Goal: Information Seeking & Learning: Learn about a topic

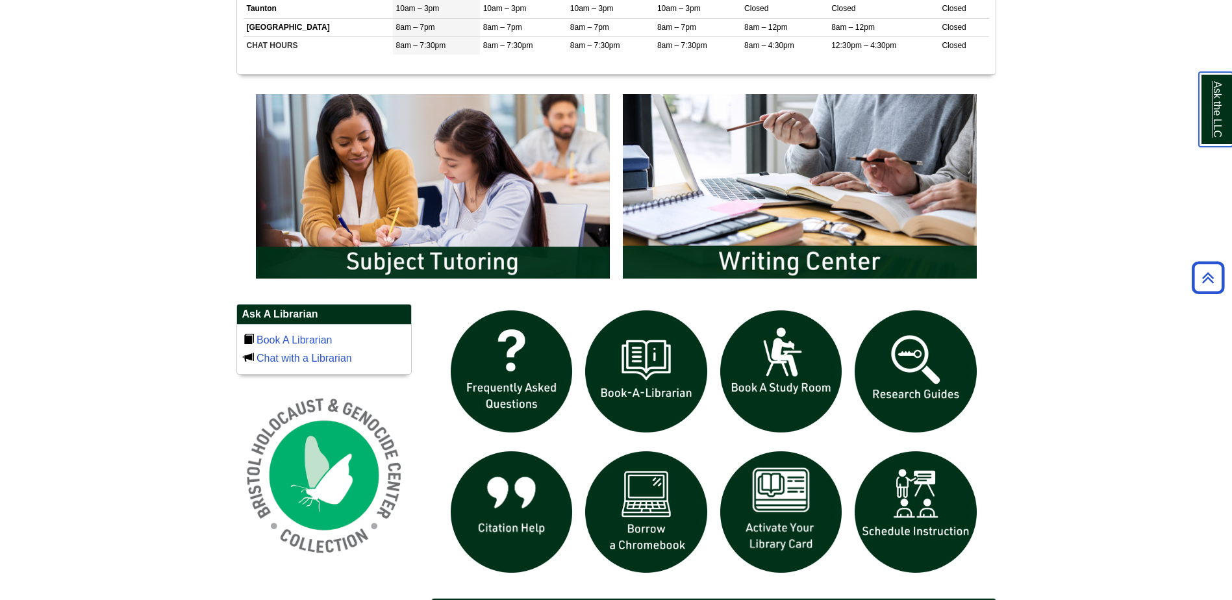
scroll to position [715, 0]
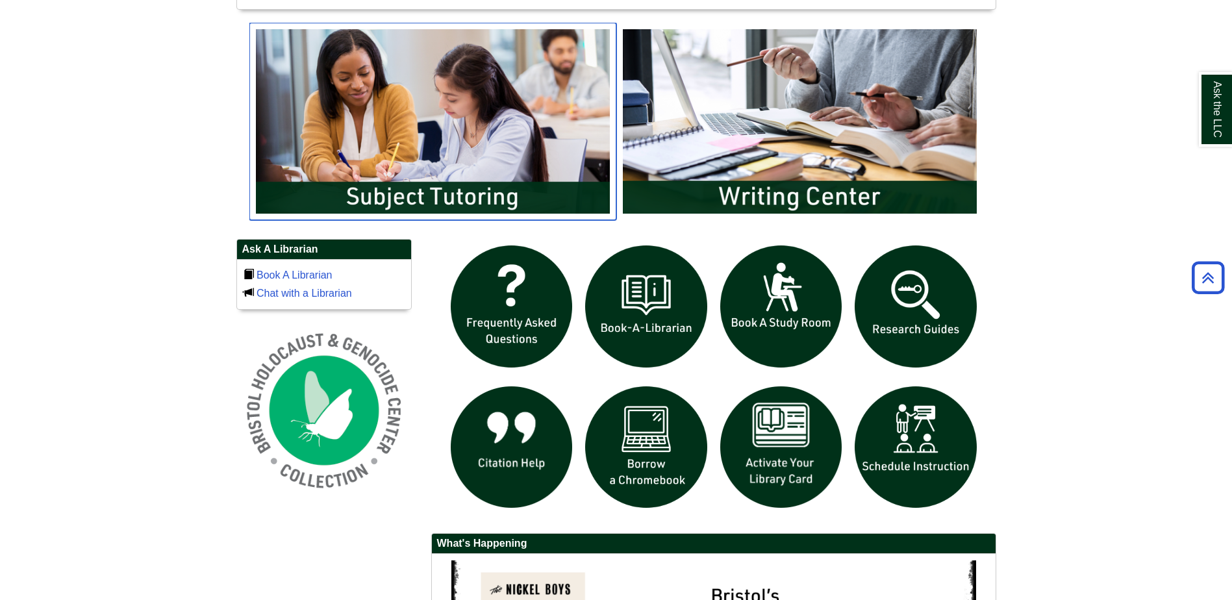
click at [404, 103] on img "slideshow" at bounding box center [432, 121] width 367 height 197
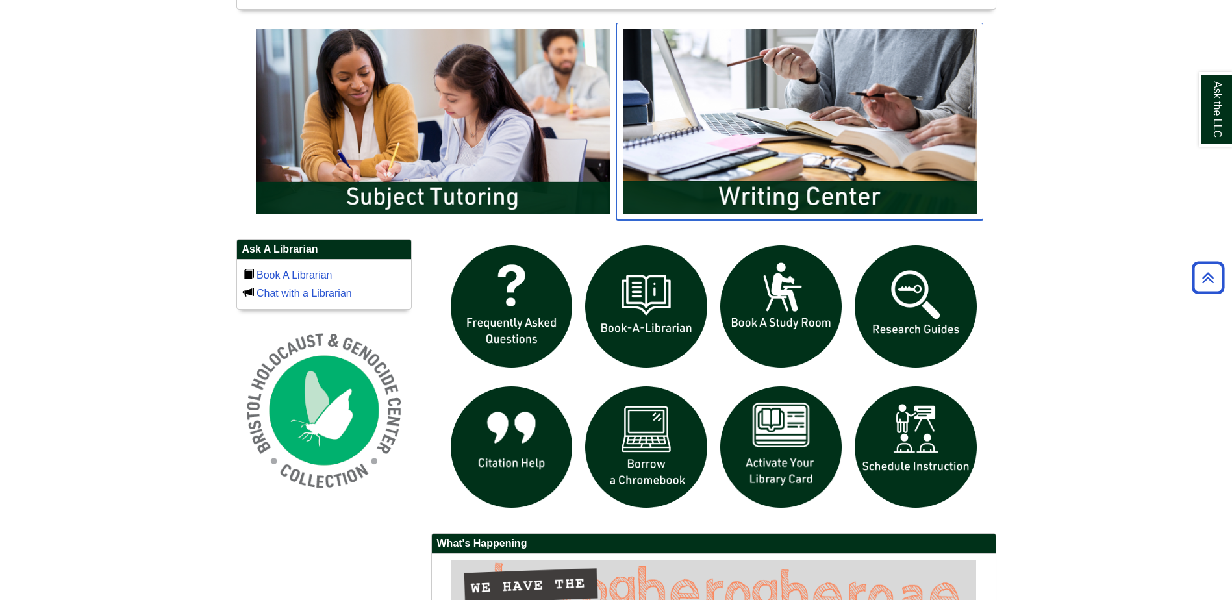
click at [780, 195] on img "slideshow" at bounding box center [800, 121] width 367 height 197
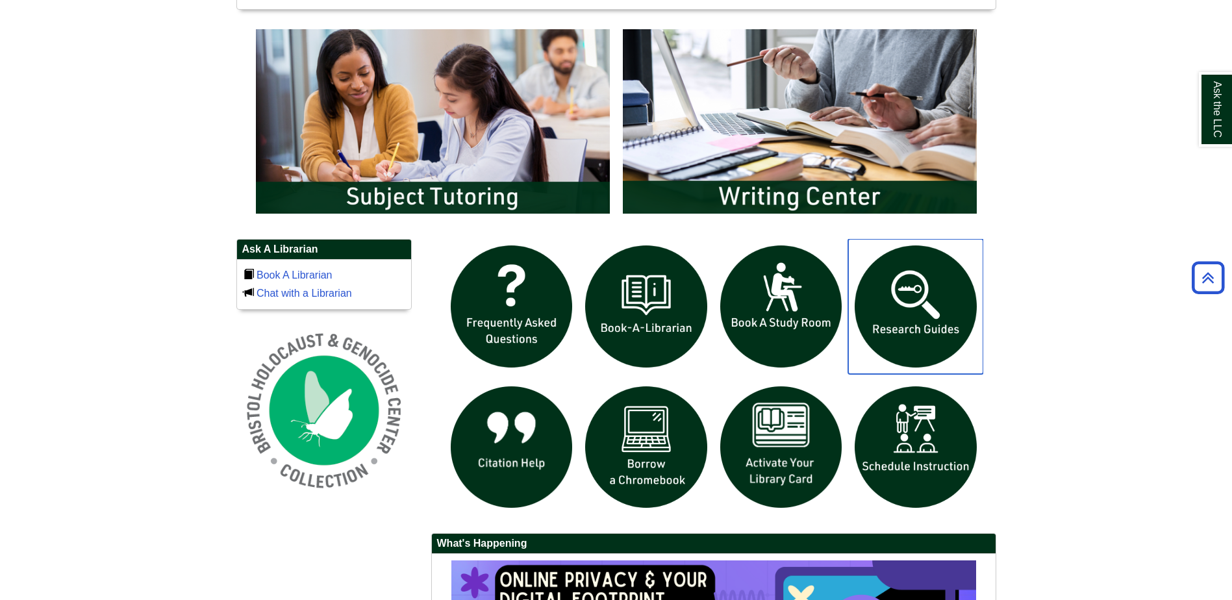
click at [893, 337] on img "slideshow" at bounding box center [915, 306] width 135 height 135
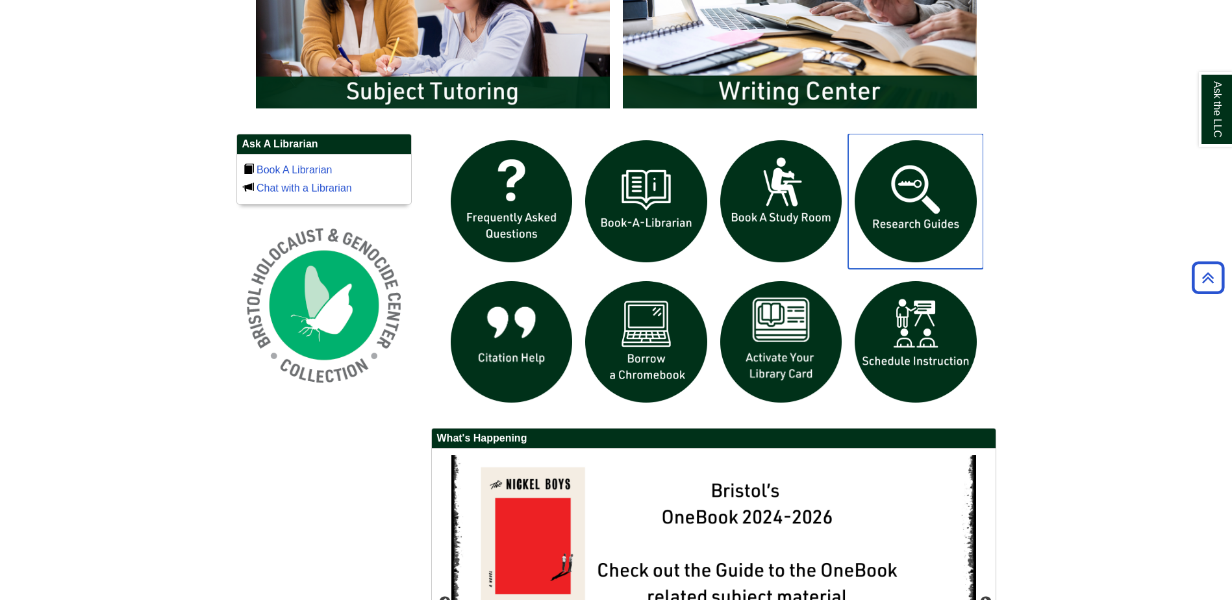
scroll to position [800, 0]
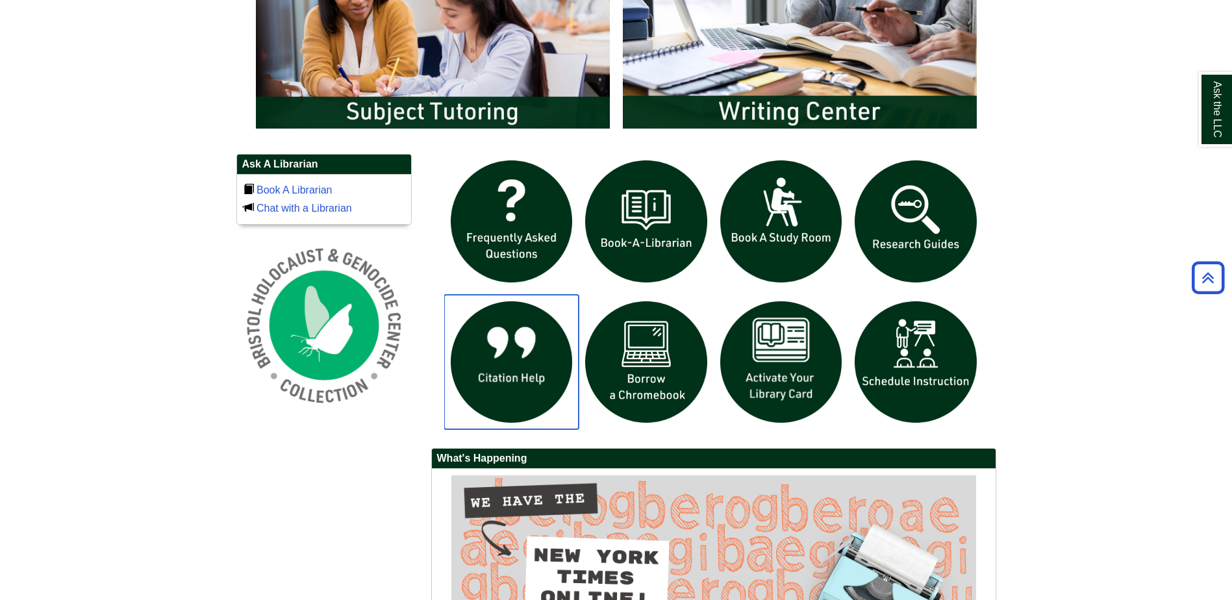
click at [492, 382] on img "slideshow" at bounding box center [511, 362] width 135 height 135
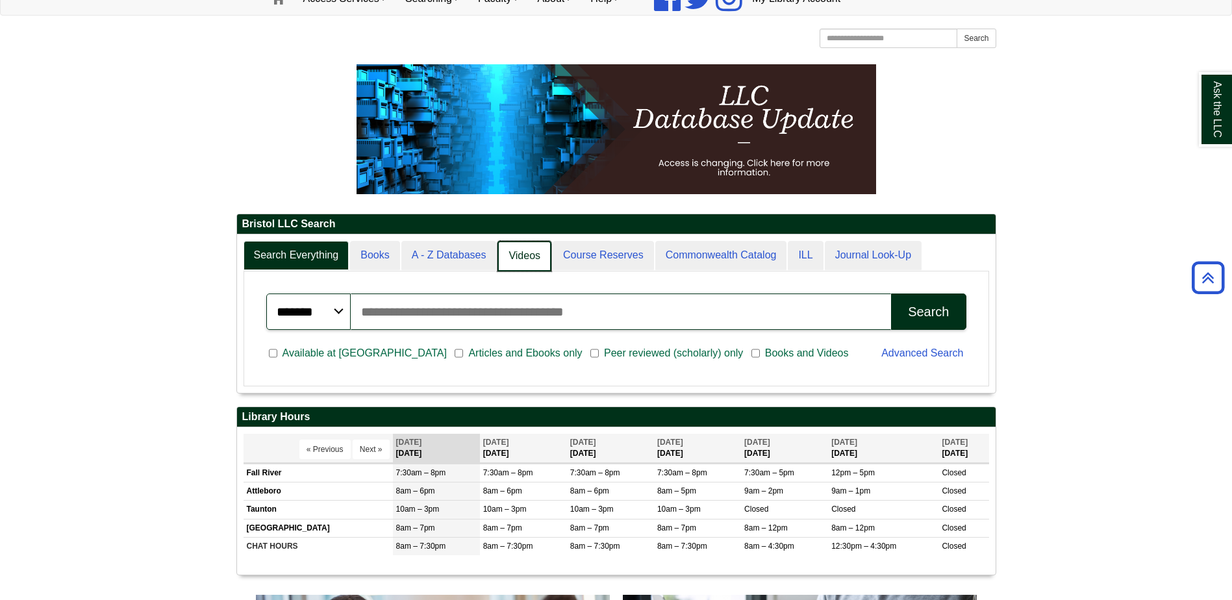
scroll to position [6, 6]
click at [432, 248] on link "A - Z Databases" at bounding box center [449, 256] width 97 height 31
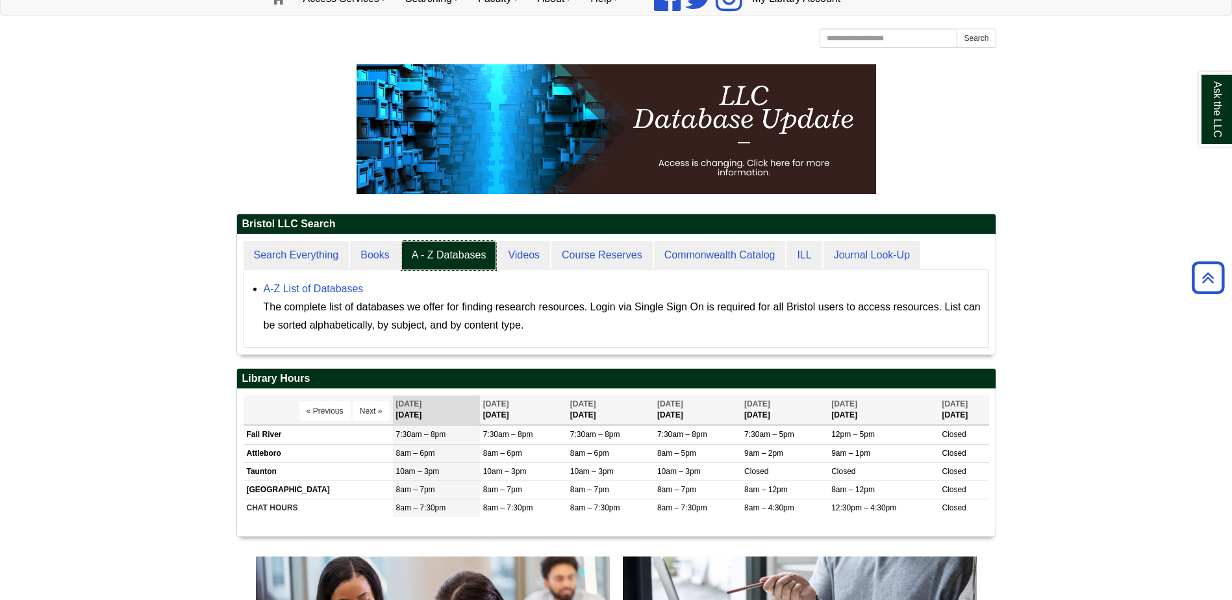
scroll to position [120, 759]
click at [344, 285] on link "A-Z List of Databases" at bounding box center [314, 288] width 100 height 11
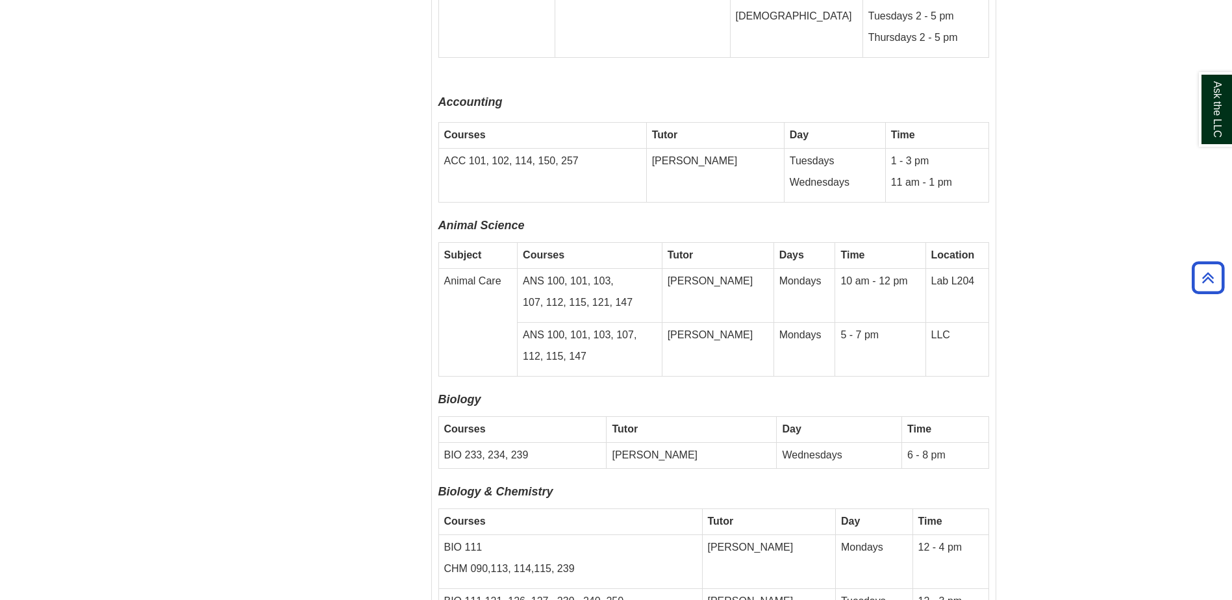
scroll to position [3573, 0]
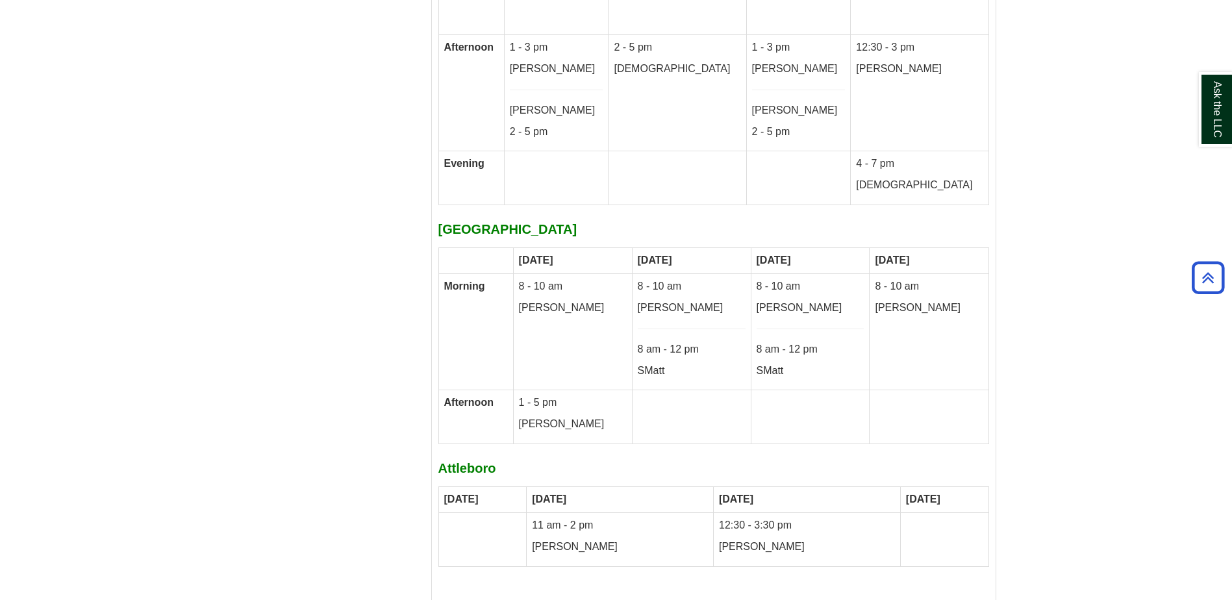
scroll to position [6973, 0]
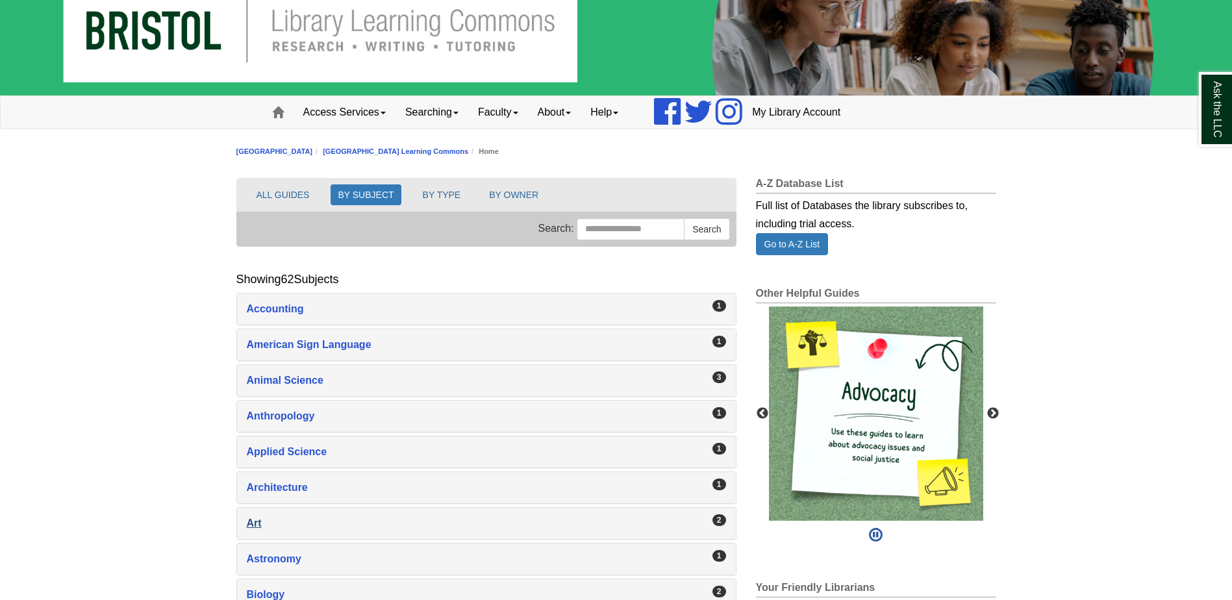
scroll to position [65, 0]
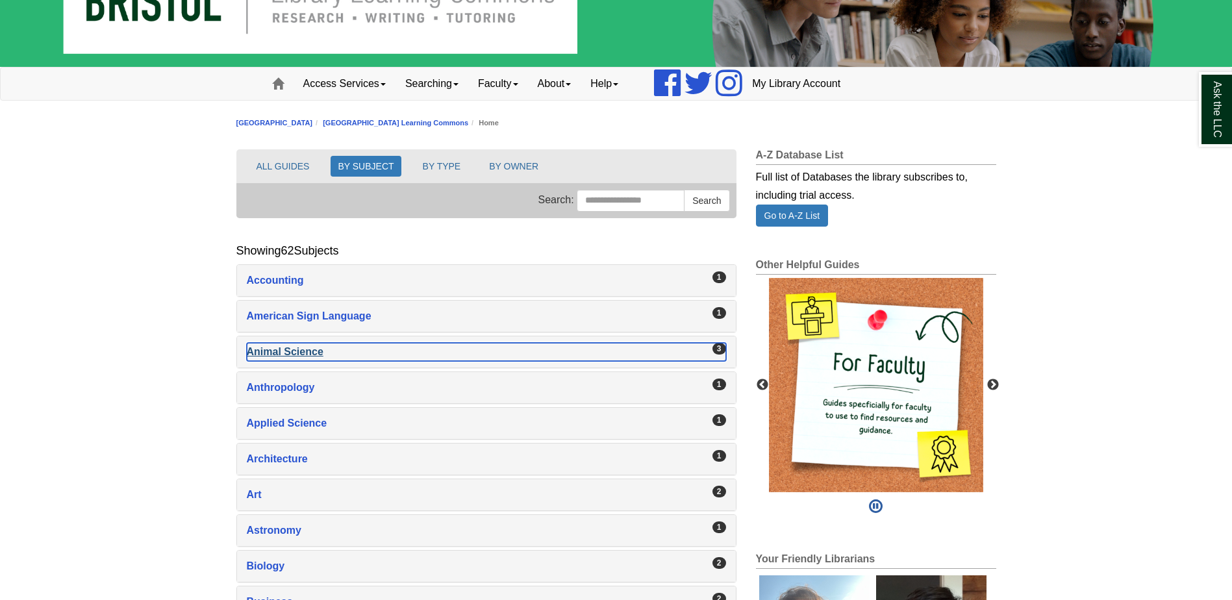
click at [271, 351] on div "Animal Science , 3 guides" at bounding box center [486, 352] width 479 height 18
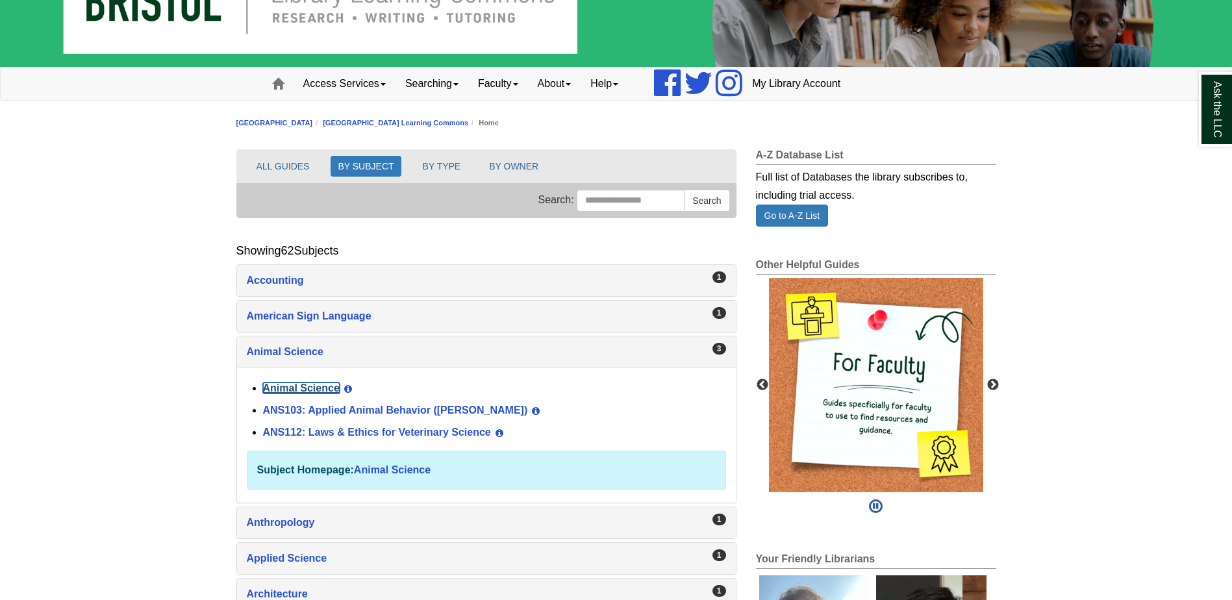
click at [298, 386] on link "Animal Science" at bounding box center [301, 388] width 77 height 11
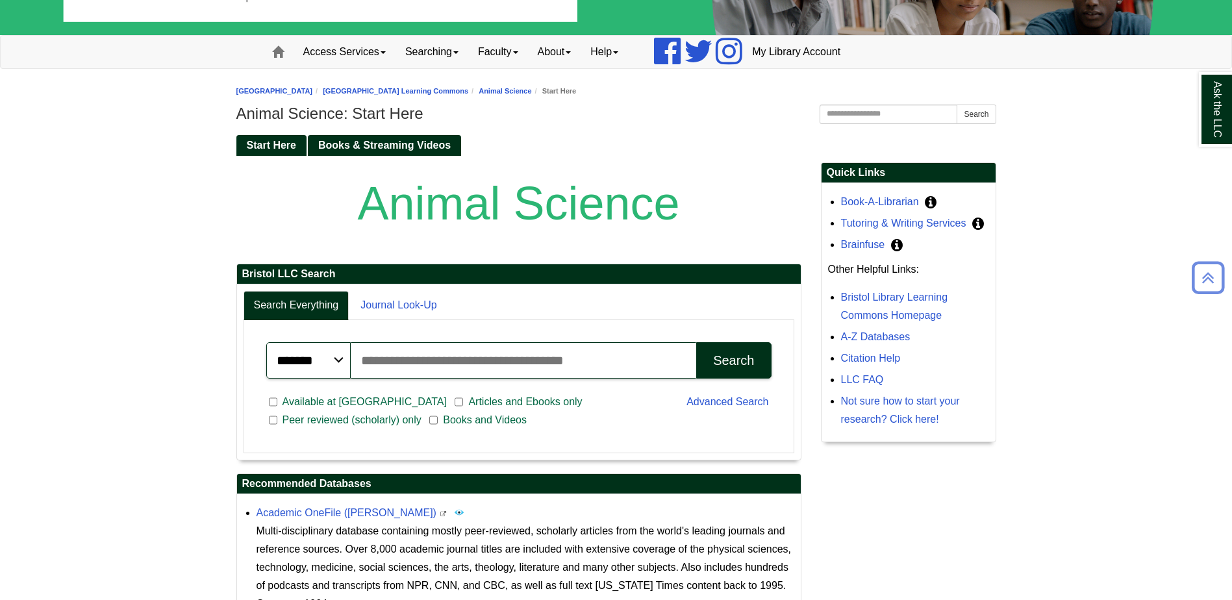
scroll to position [65, 0]
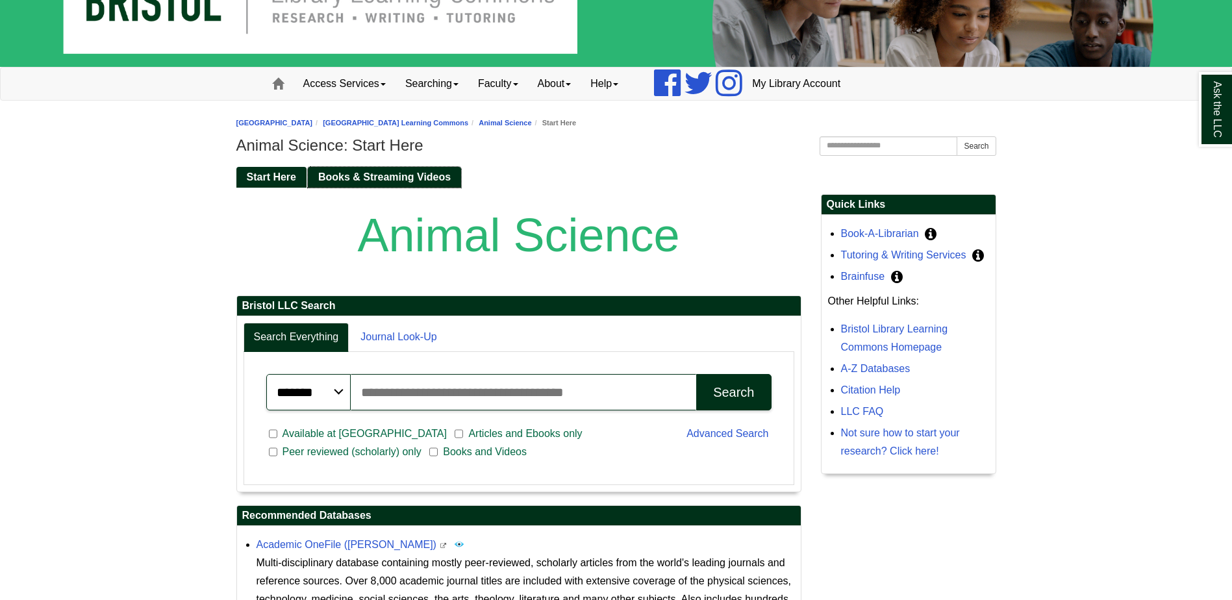
click at [363, 172] on span "Books & Streaming Videos" at bounding box center [384, 177] width 133 height 11
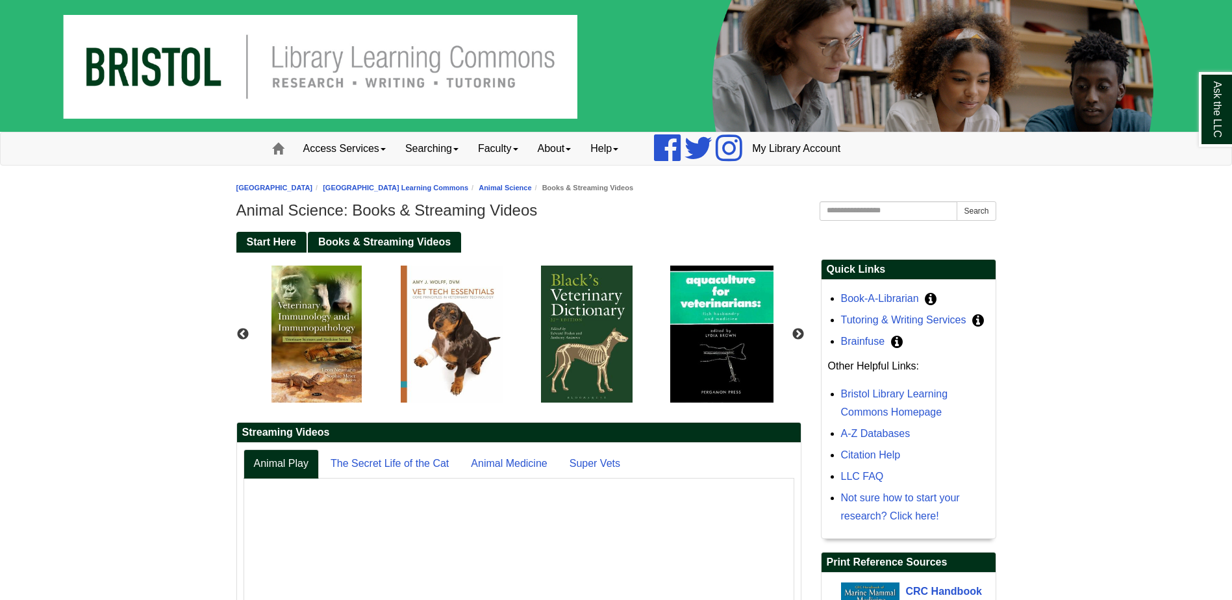
scroll to position [453, 0]
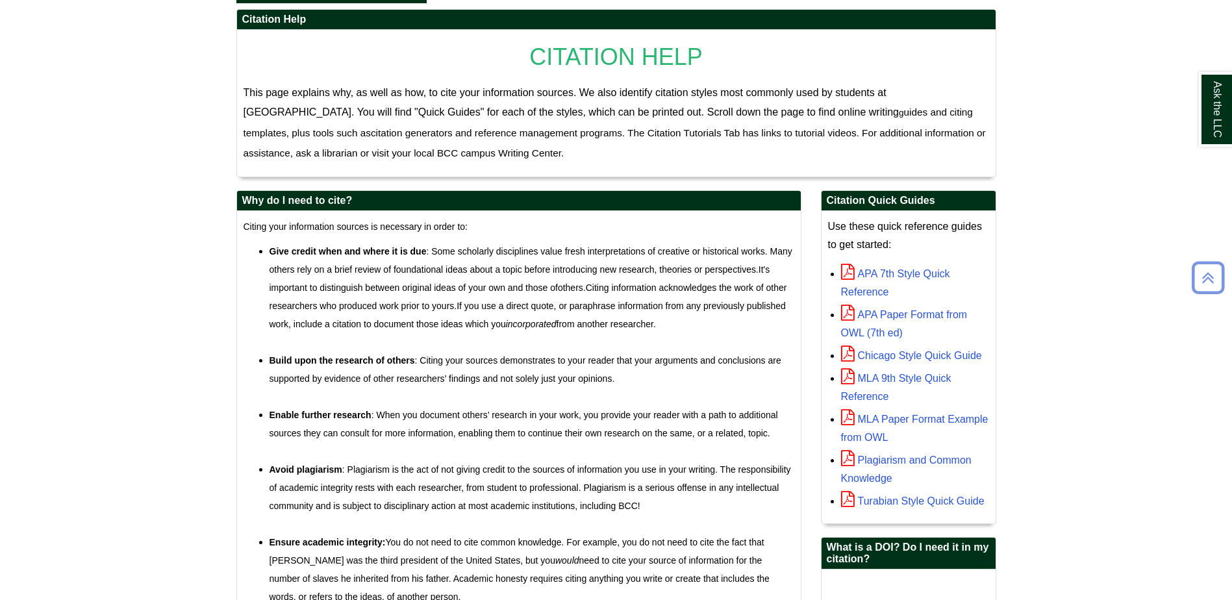
scroll to position [325, 0]
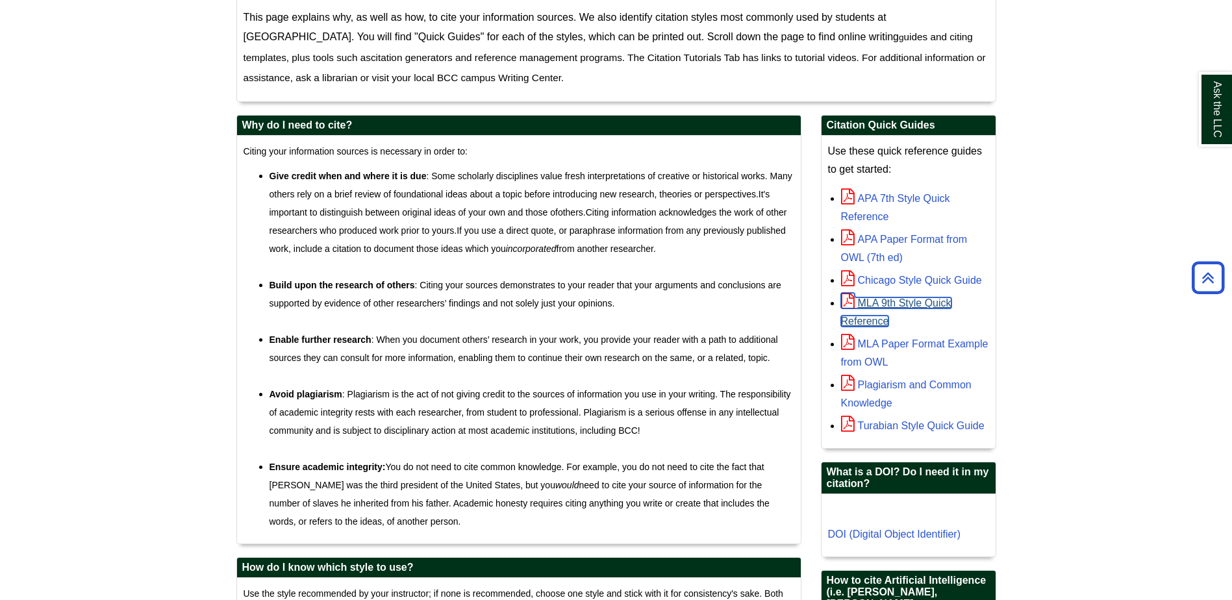
click at [874, 303] on link "MLA 9th Style Quick Reference" at bounding box center [896, 312] width 110 height 29
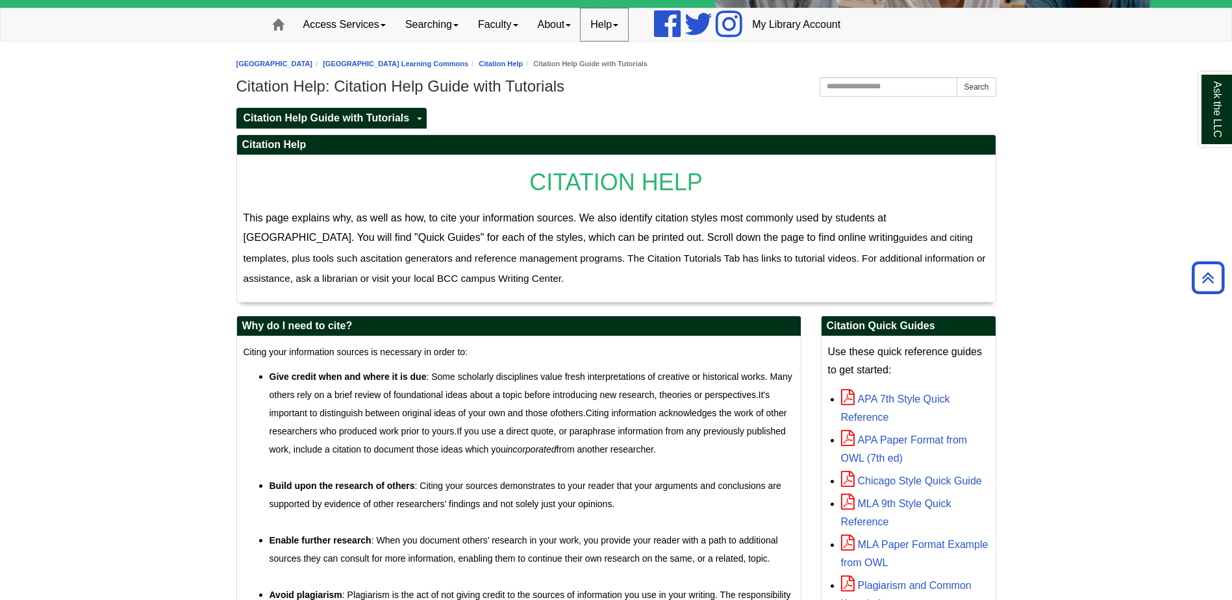
scroll to position [0, 0]
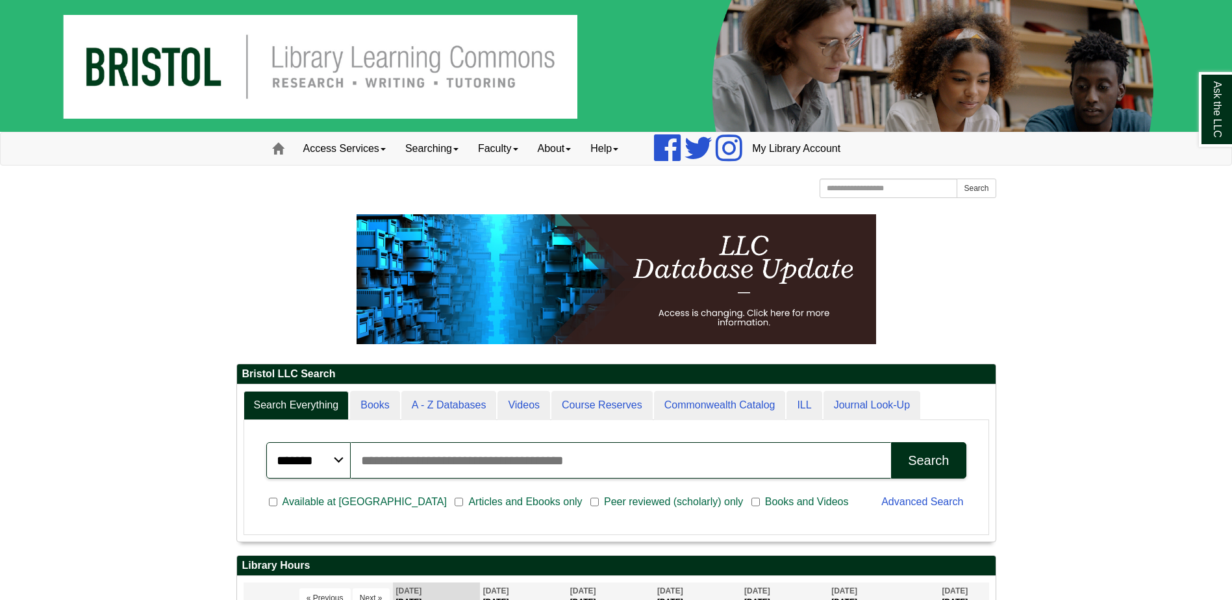
scroll to position [157, 759]
click at [387, 459] on input "Search articles, books, journals & more" at bounding box center [621, 460] width 541 height 36
click at [362, 462] on input "**********" at bounding box center [621, 460] width 541 height 36
click at [464, 459] on input "**********" at bounding box center [621, 460] width 541 height 36
type input "**********"
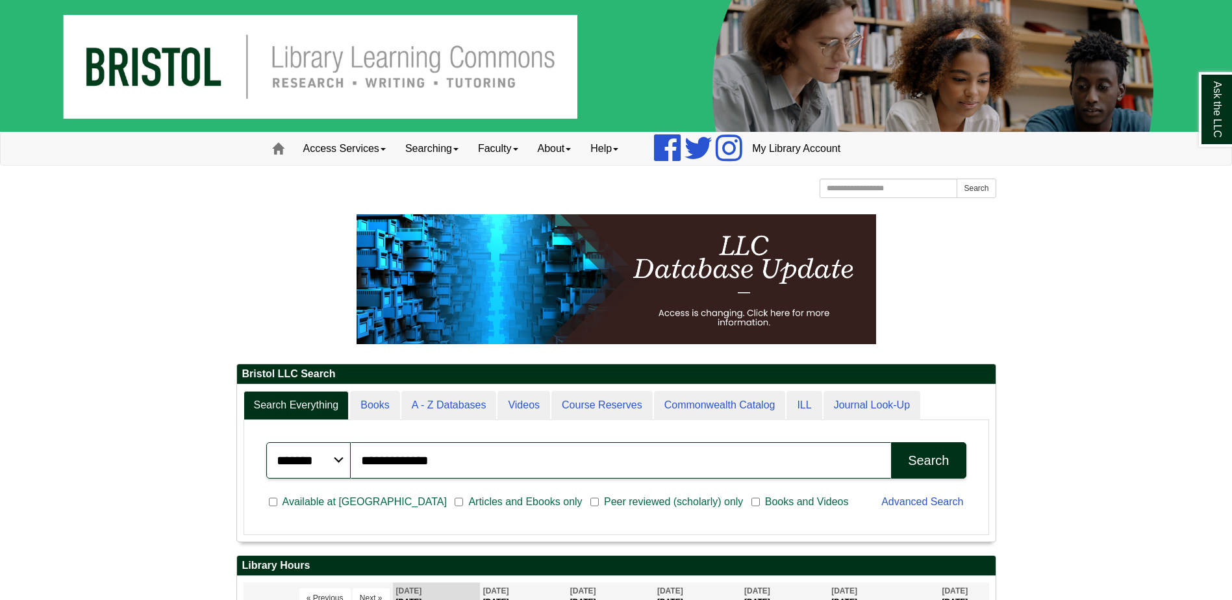
click at [941, 463] on div "Search" at bounding box center [928, 460] width 41 height 15
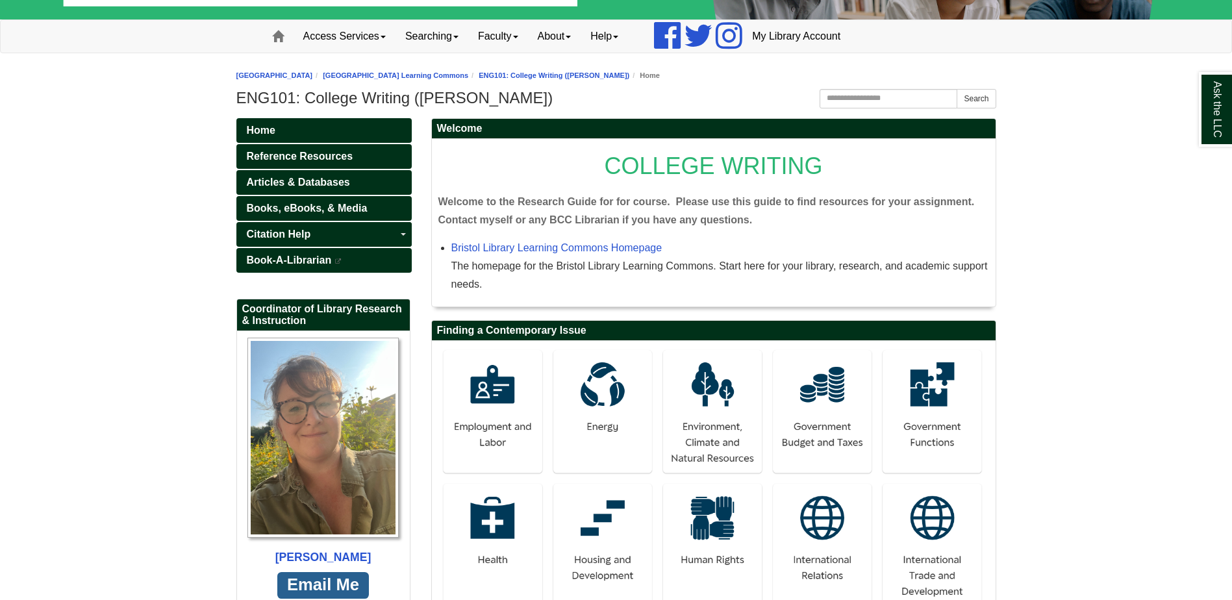
scroll to position [130, 0]
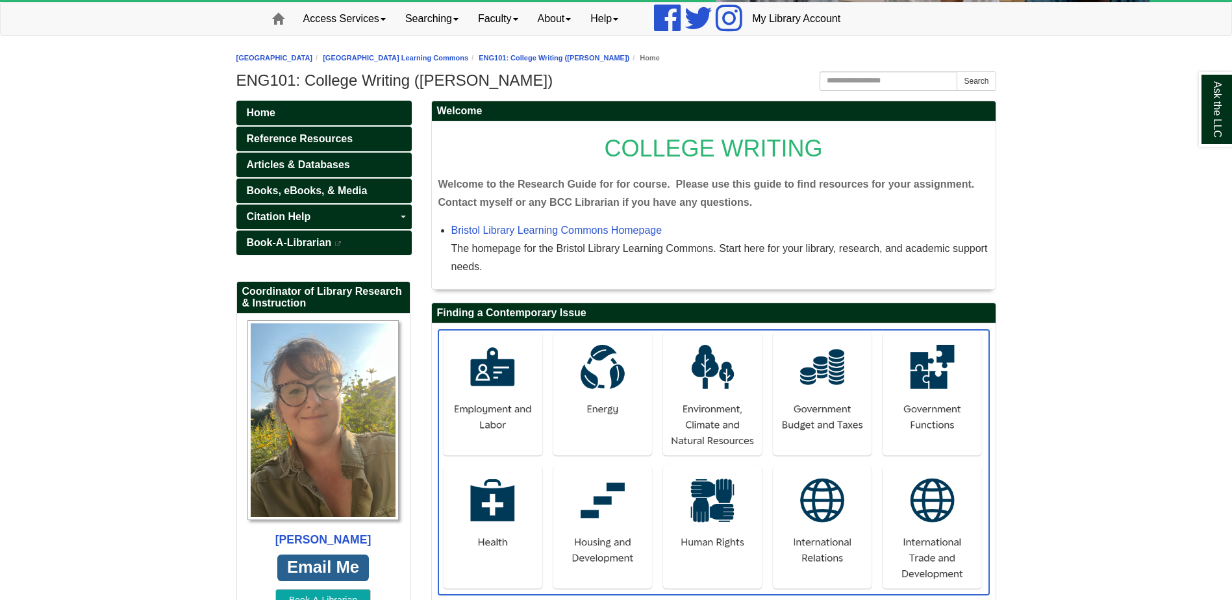
click at [721, 529] on img at bounding box center [714, 463] width 551 height 266
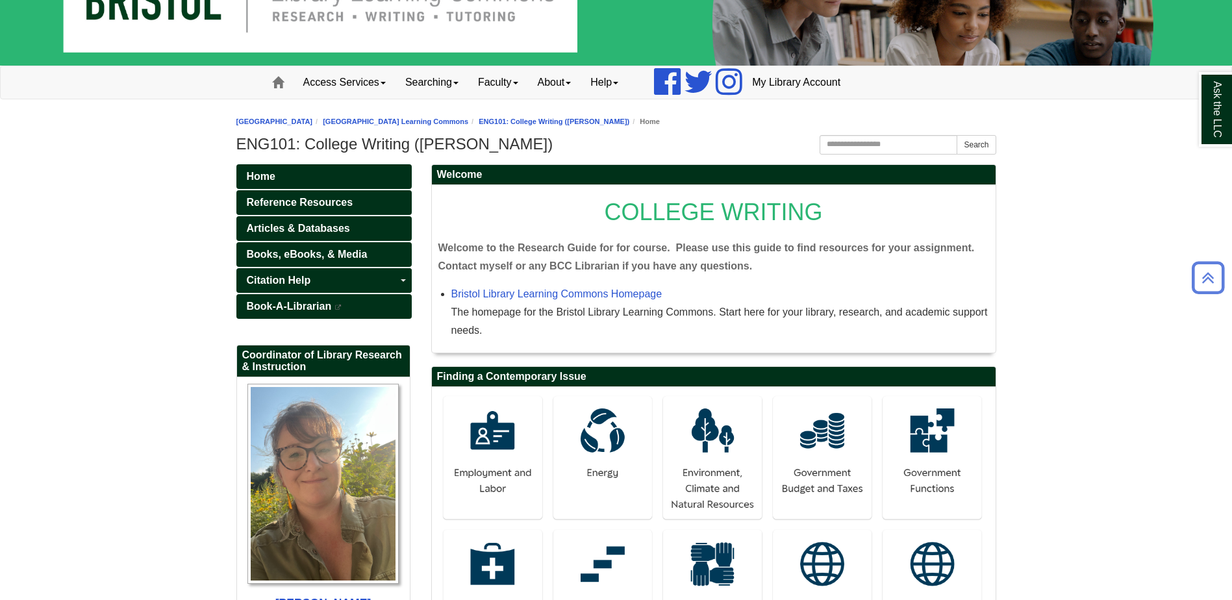
scroll to position [65, 0]
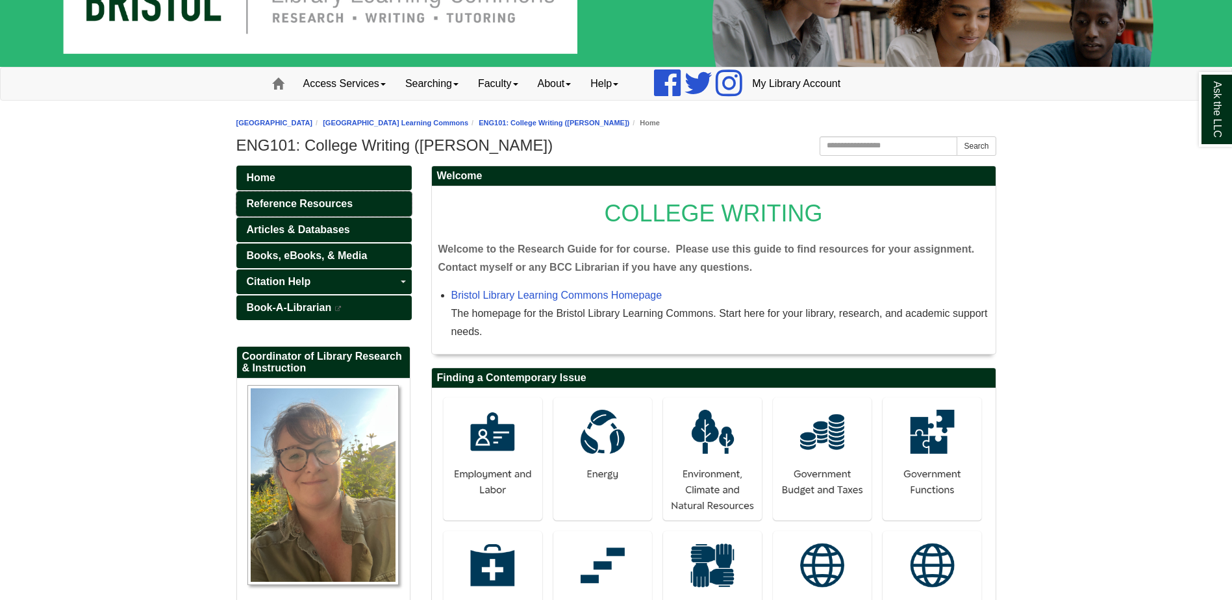
click at [286, 203] on span "Reference Resources" at bounding box center [300, 203] width 107 height 11
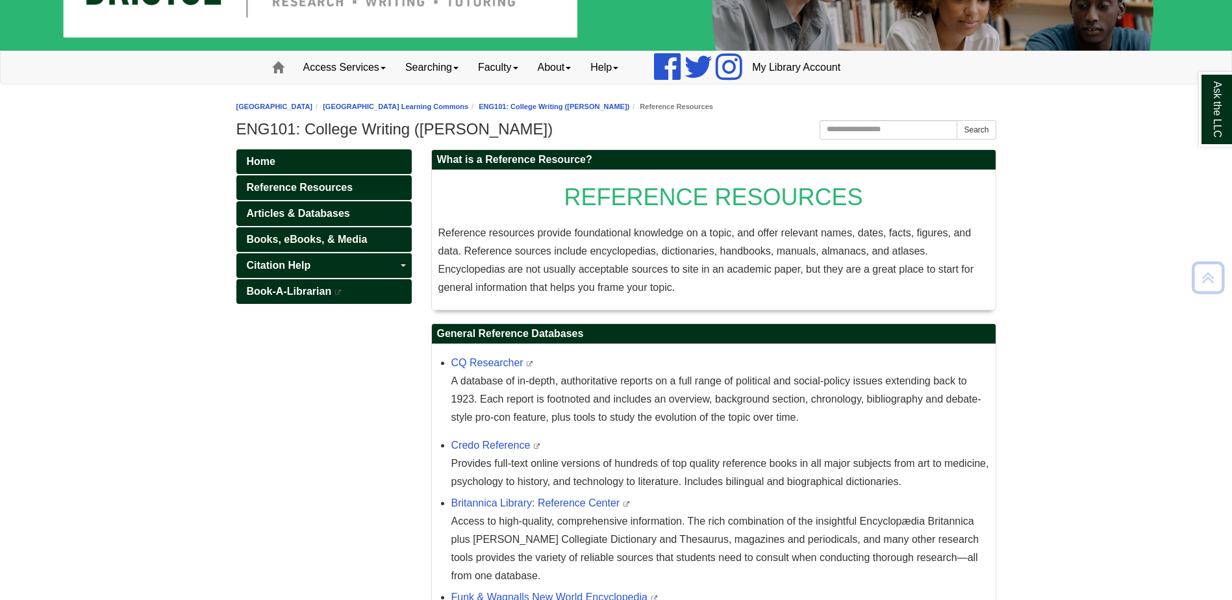
scroll to position [16, 0]
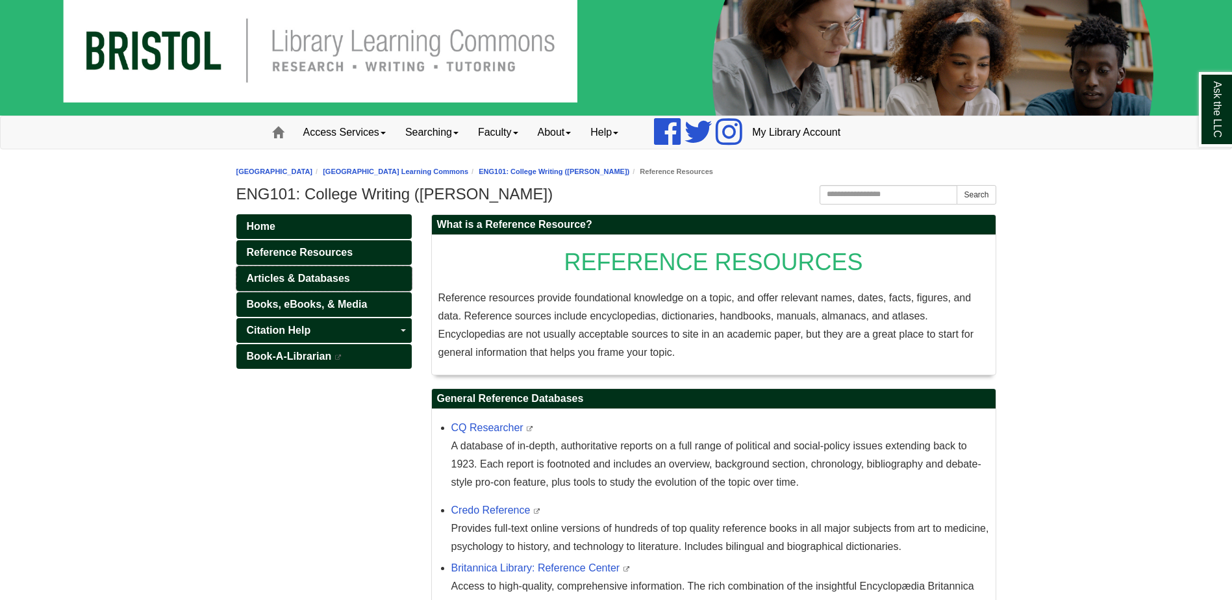
click at [324, 274] on span "Articles & Databases" at bounding box center [298, 278] width 103 height 11
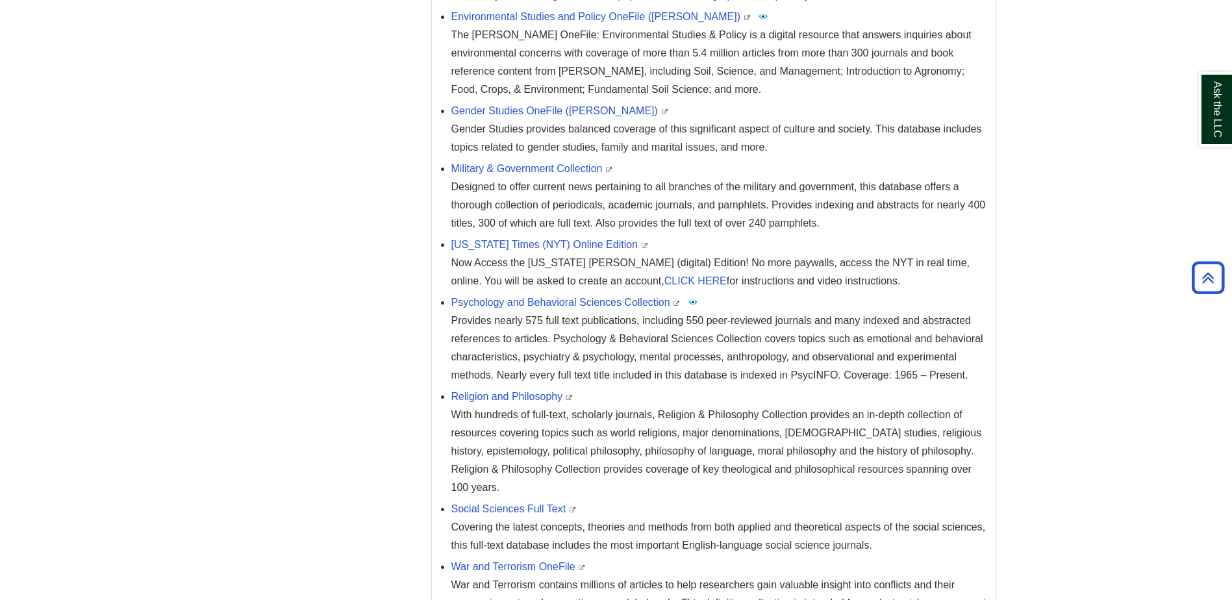
scroll to position [1039, 0]
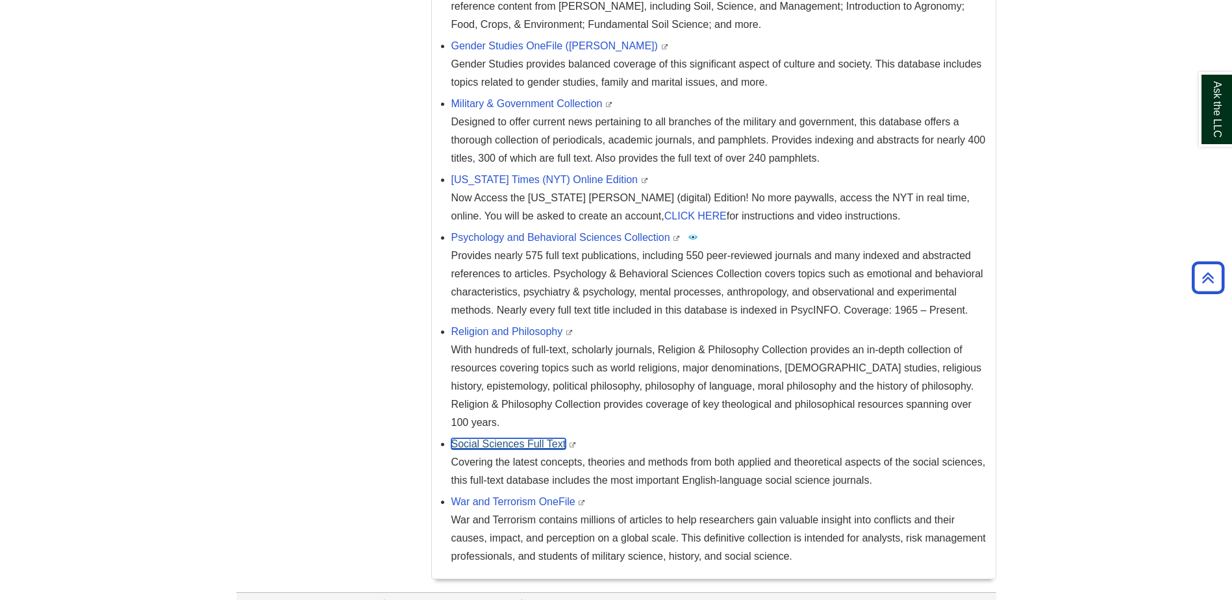
click at [524, 439] on link "Social Sciences Full Text" at bounding box center [509, 444] width 115 height 11
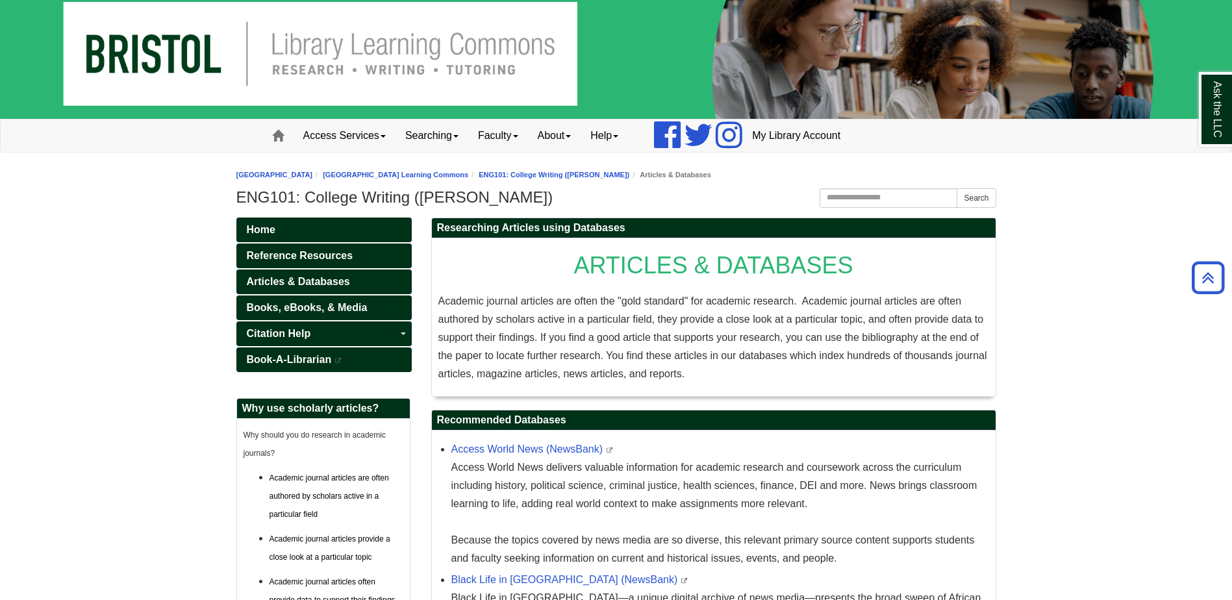
scroll to position [0, 0]
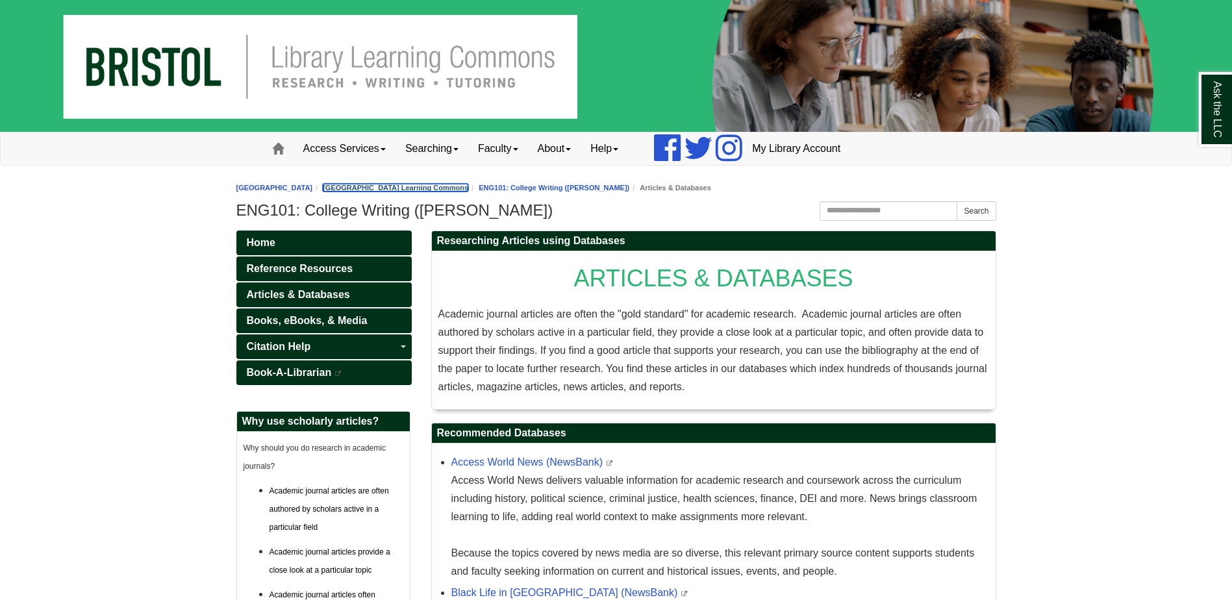
click at [457, 184] on link "[GEOGRAPHIC_DATA] Learning Commons" at bounding box center [396, 188] width 146 height 8
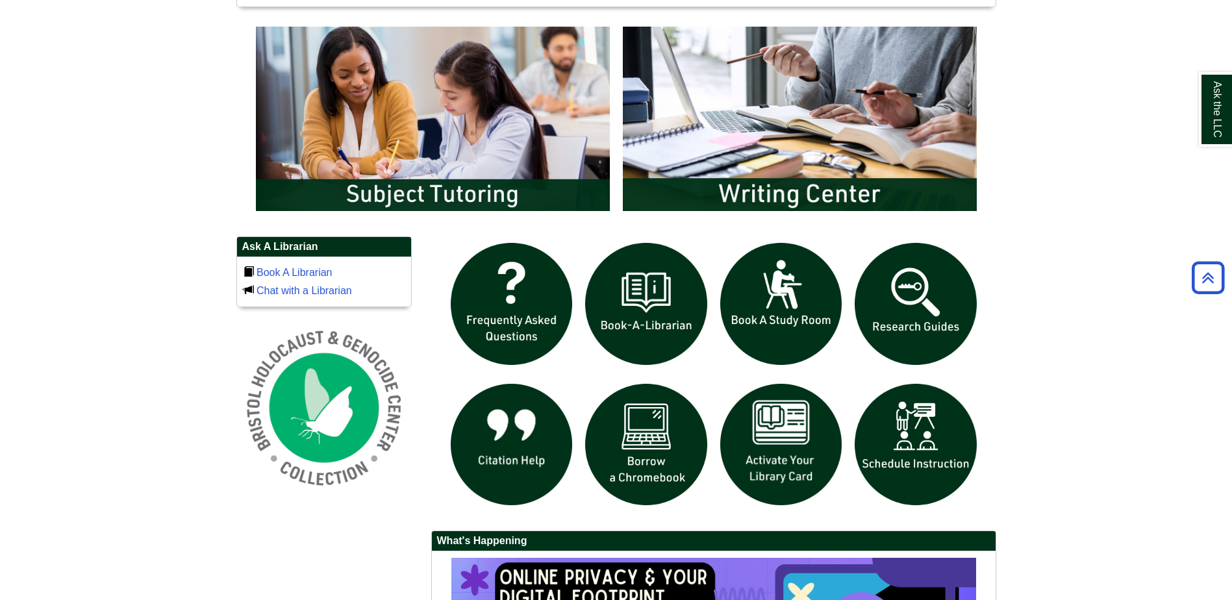
scroll to position [780, 0]
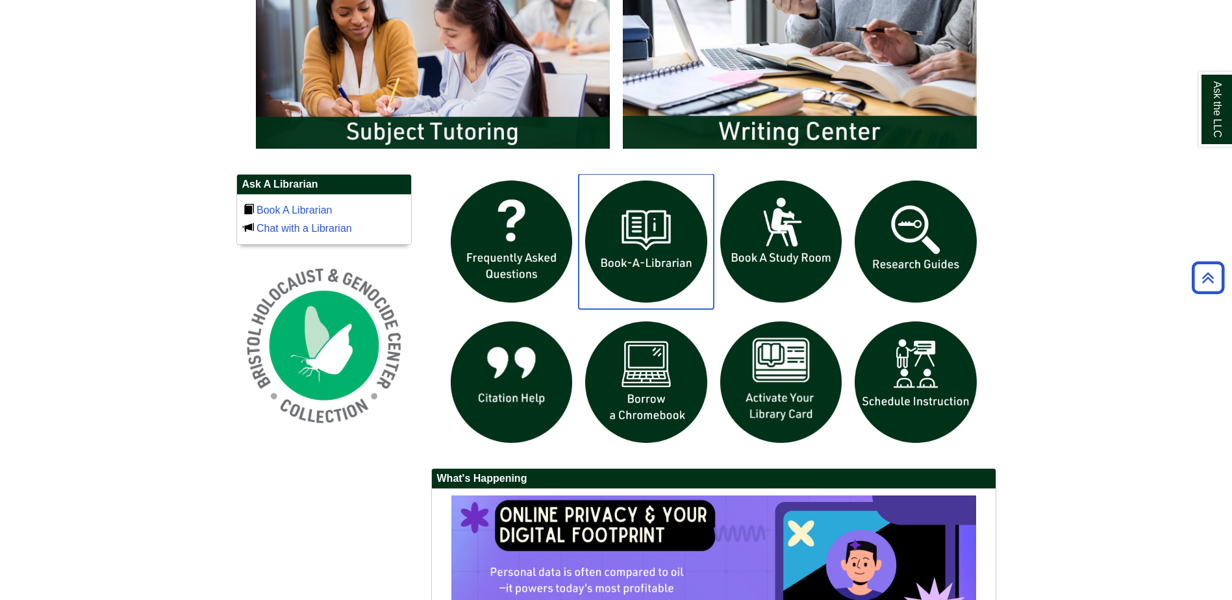
click at [631, 269] on img "slideshow" at bounding box center [646, 241] width 135 height 135
